Goal: Task Accomplishment & Management: Use online tool/utility

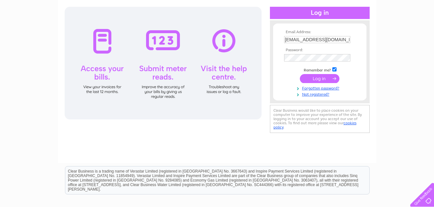
click at [328, 79] on input "submit" at bounding box center [320, 78] width 40 height 9
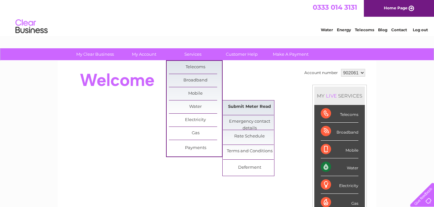
click at [241, 107] on link "Submit Meter Read" at bounding box center [249, 106] width 53 height 13
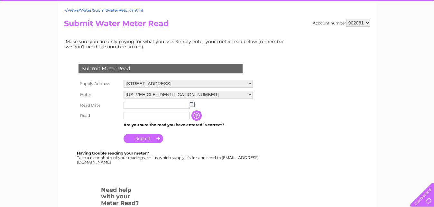
scroll to position [66, 0]
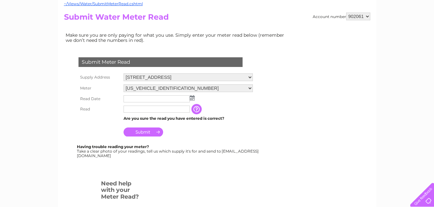
click at [193, 98] on img at bounding box center [192, 97] width 5 height 5
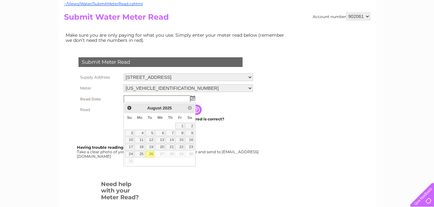
click at [151, 154] on link "26" at bounding box center [150, 154] width 9 height 6
type input "2025/08/26"
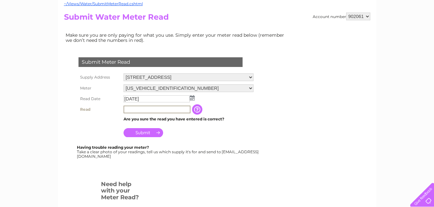
click at [156, 109] on input "text" at bounding box center [157, 110] width 67 height 8
type input "2406"
click at [153, 134] on input "Submit" at bounding box center [144, 132] width 40 height 9
